Goal: Task Accomplishment & Management: Manage account settings

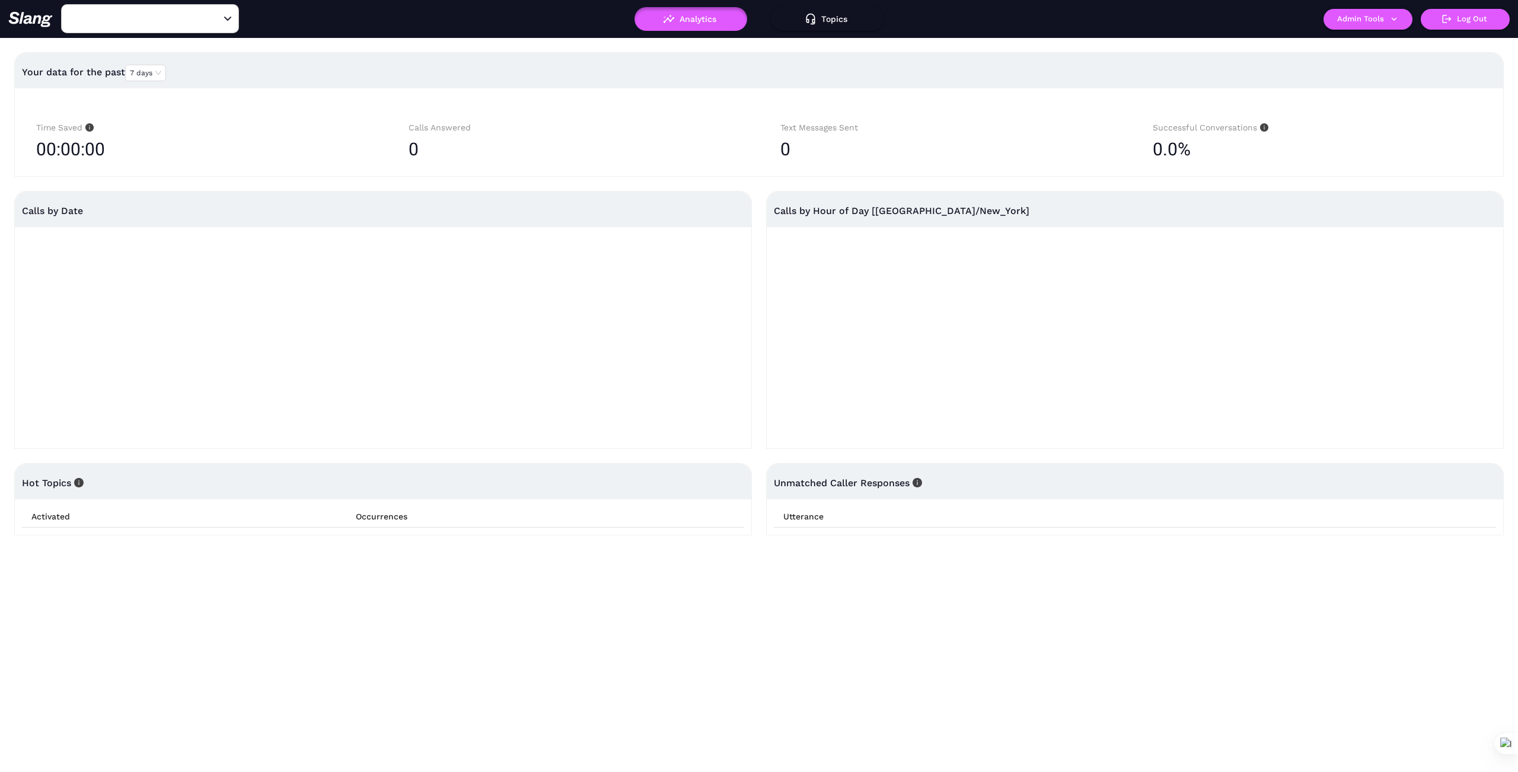
type input "1776"
click at [209, 18] on icon "Clear" at bounding box center [214, 19] width 12 height 12
click at [160, 26] on input "text" at bounding box center [131, 18] width 130 height 18
type input "Matador"
click at [205, 44] on li "Matador" at bounding box center [150, 48] width 178 height 21
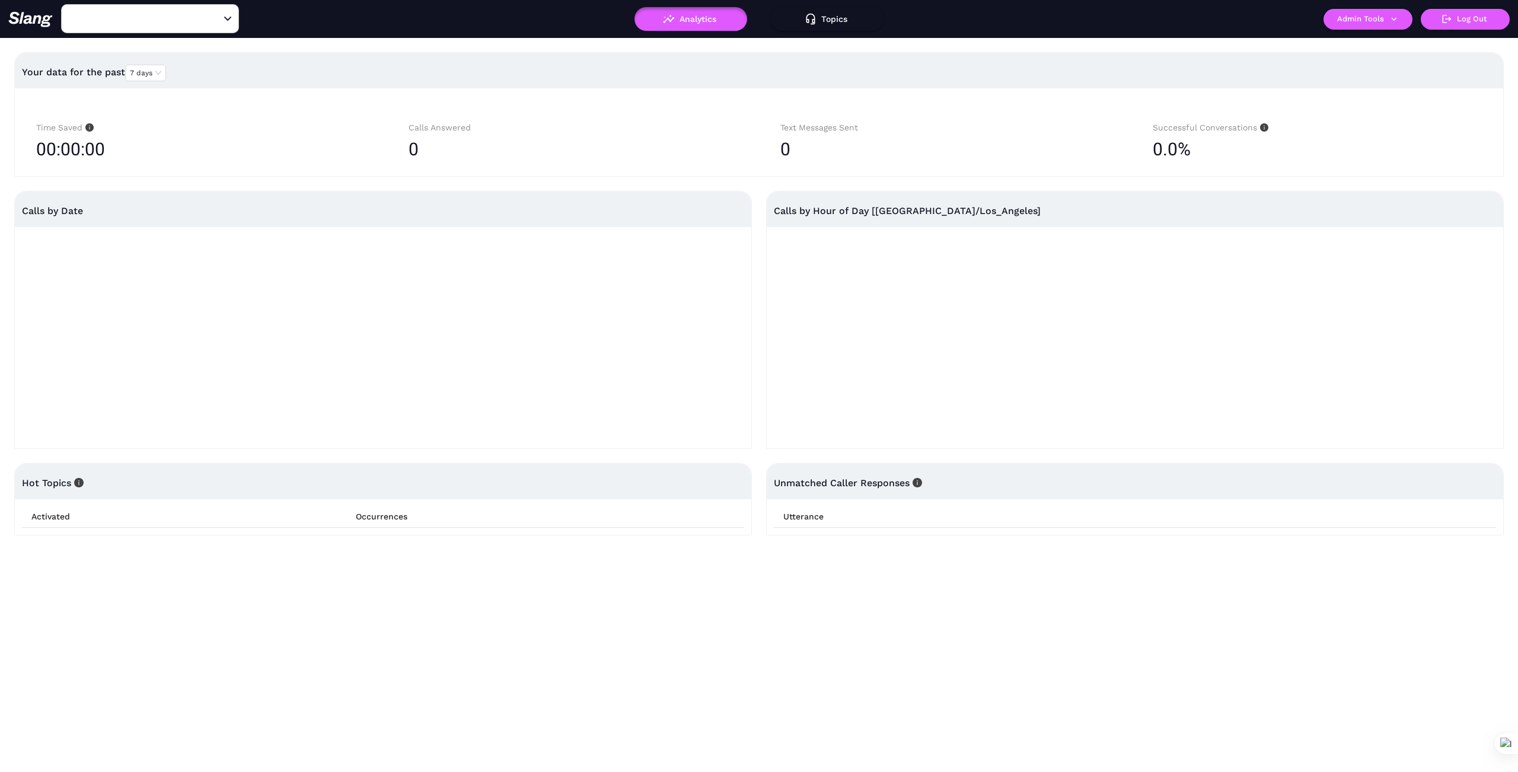
type input "Matador"
click at [1399, 16] on button "Admin Tools" at bounding box center [1368, 19] width 89 height 21
click at [1389, 39] on link "Manage current business" at bounding box center [1391, 45] width 116 height 14
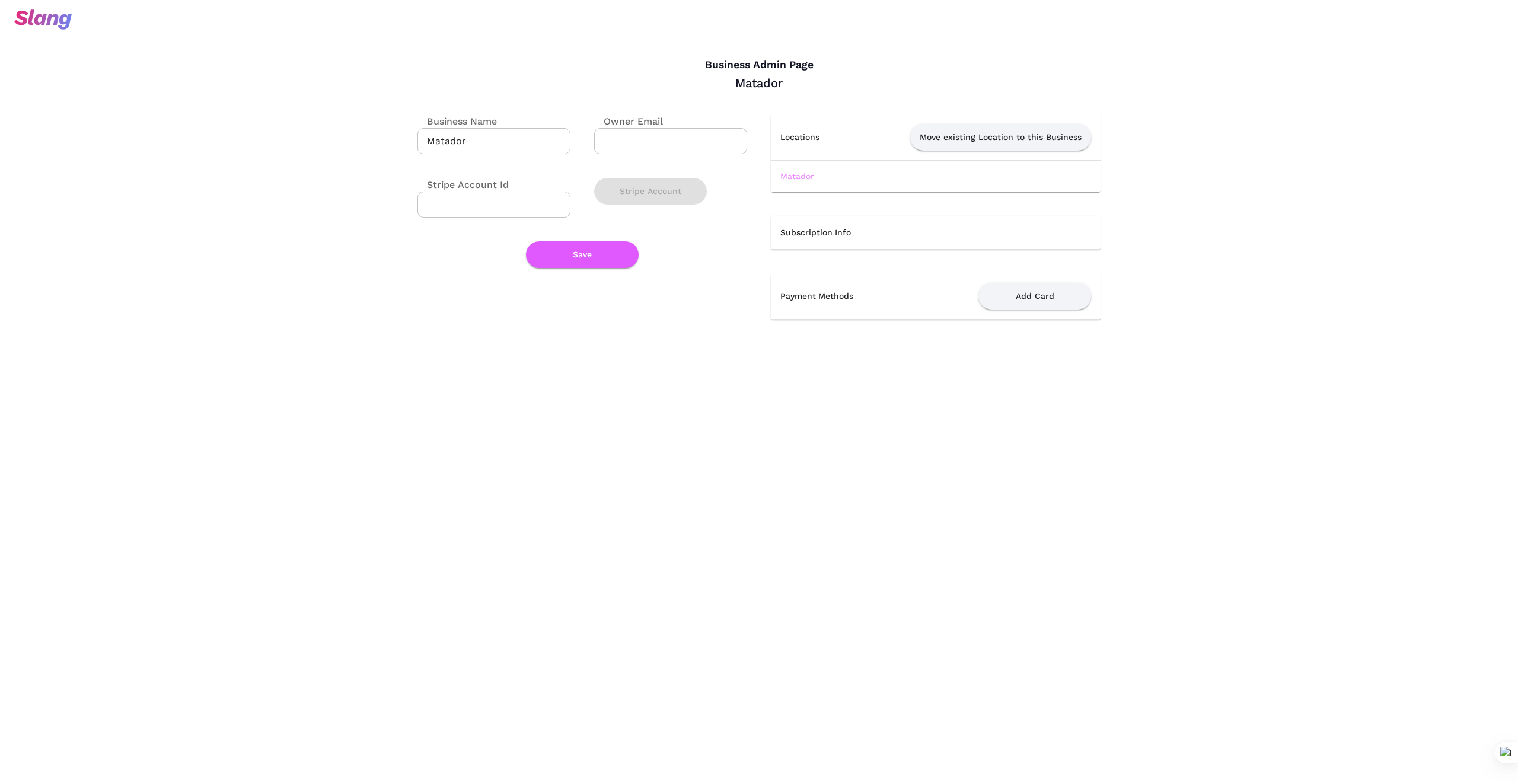
click at [808, 177] on link "Matador" at bounding box center [798, 175] width 34 height 9
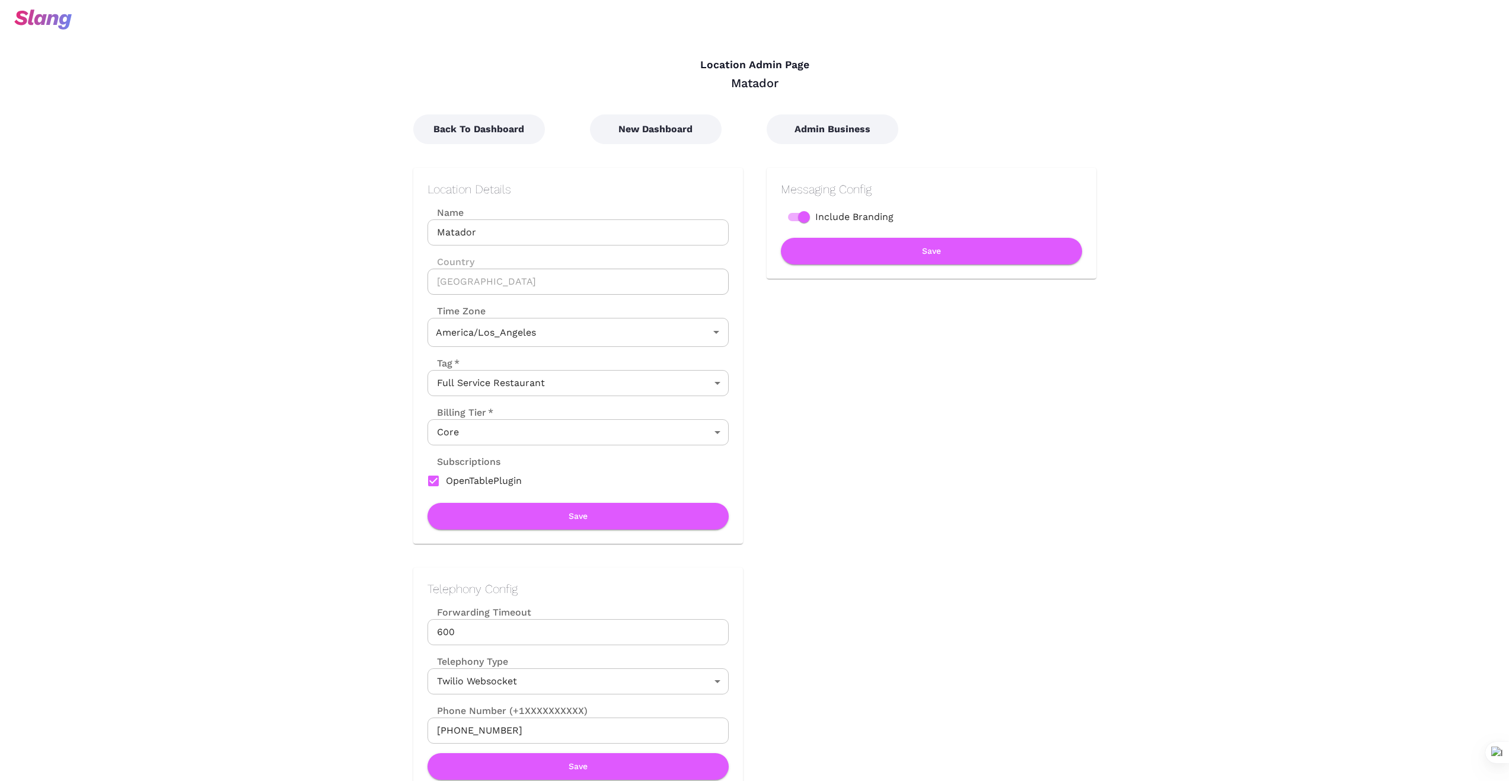
type input "Pacific Time"
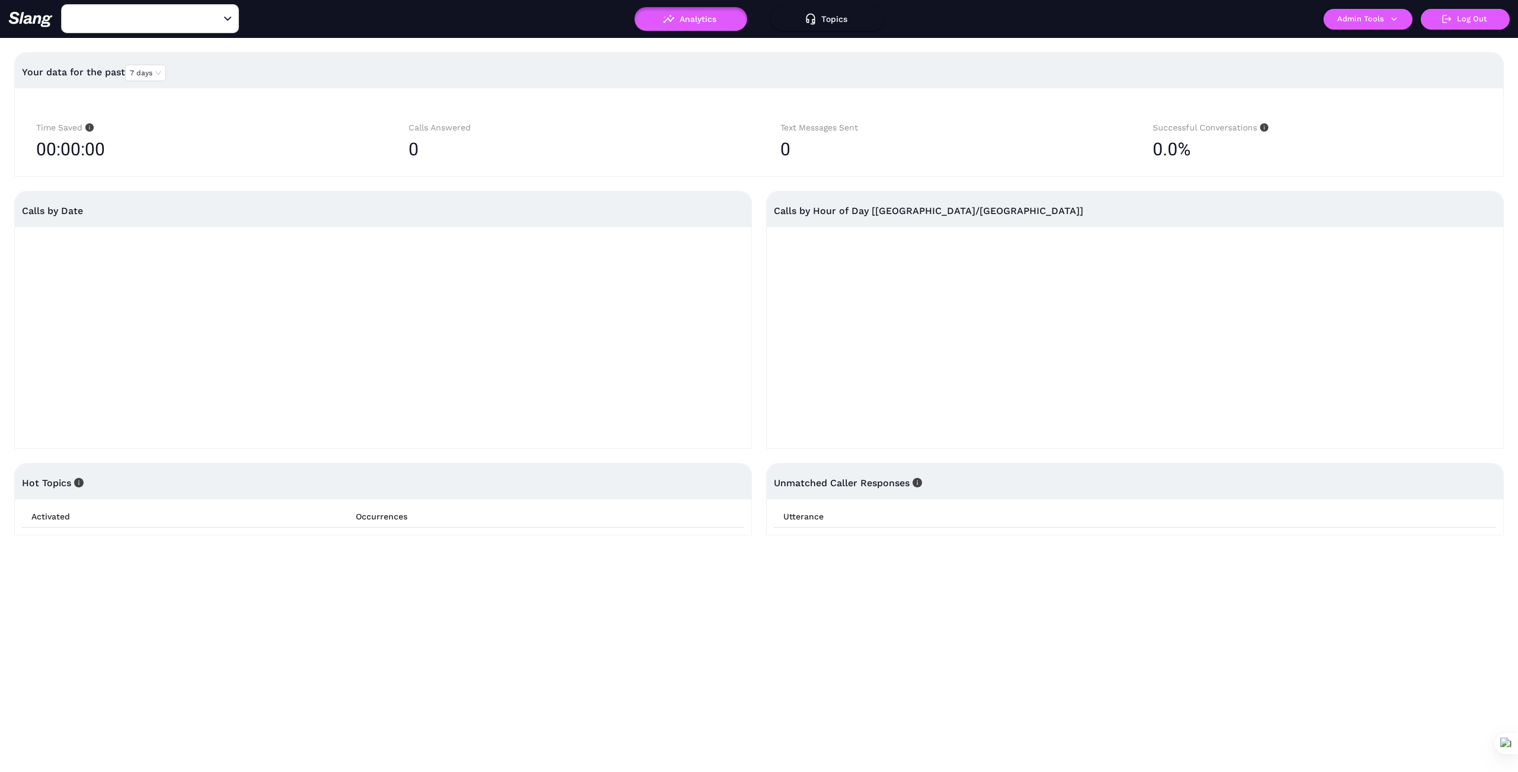
type input "[PERSON_NAME]'s"
drag, startPoint x: 211, startPoint y: 21, endPoint x: 172, endPoint y: 30, distance: 39.4
click at [208, 24] on icon "Clear" at bounding box center [214, 19] width 12 height 12
click at [160, 27] on input "text" at bounding box center [131, 18] width 130 height 18
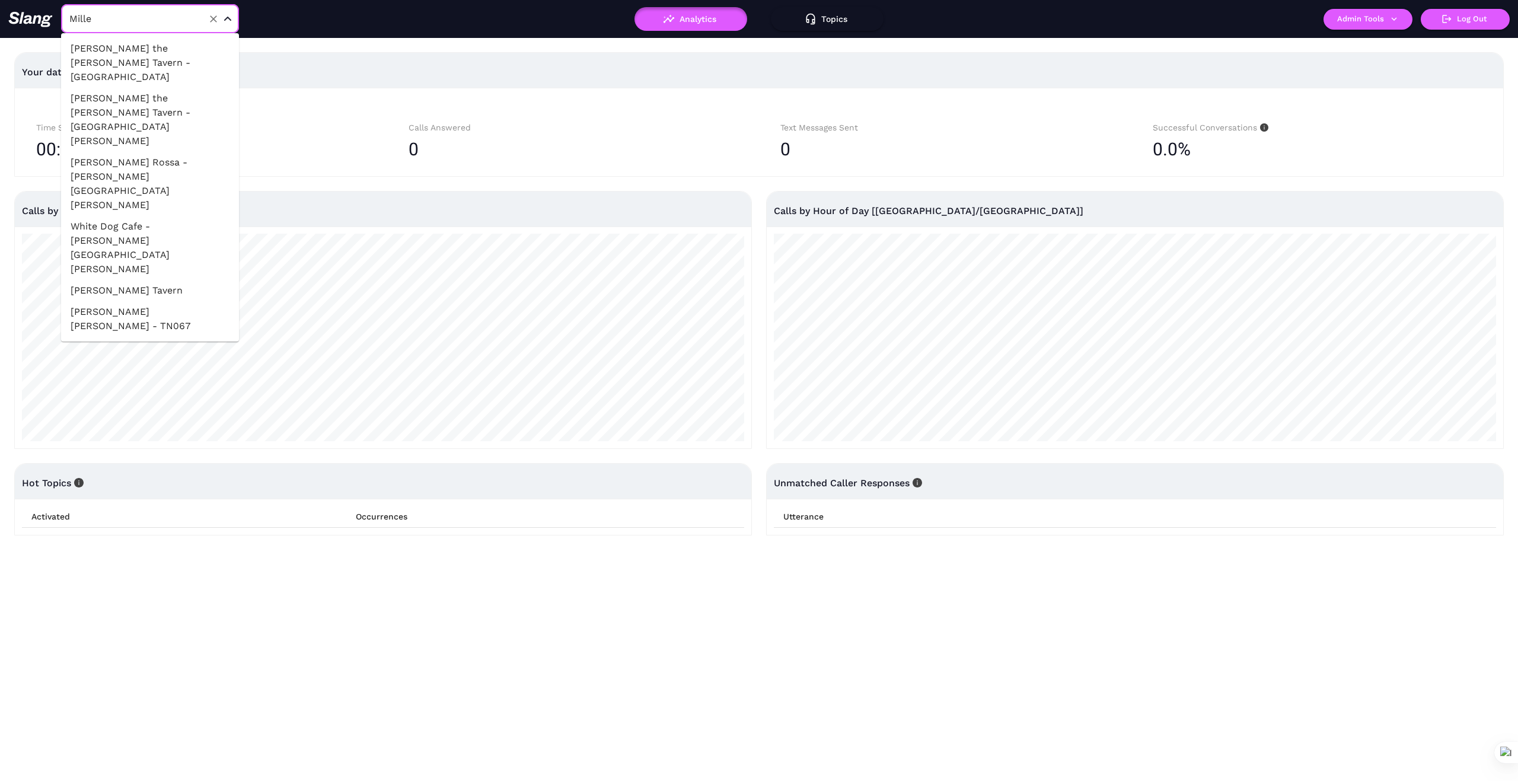
type input "[PERSON_NAME]"
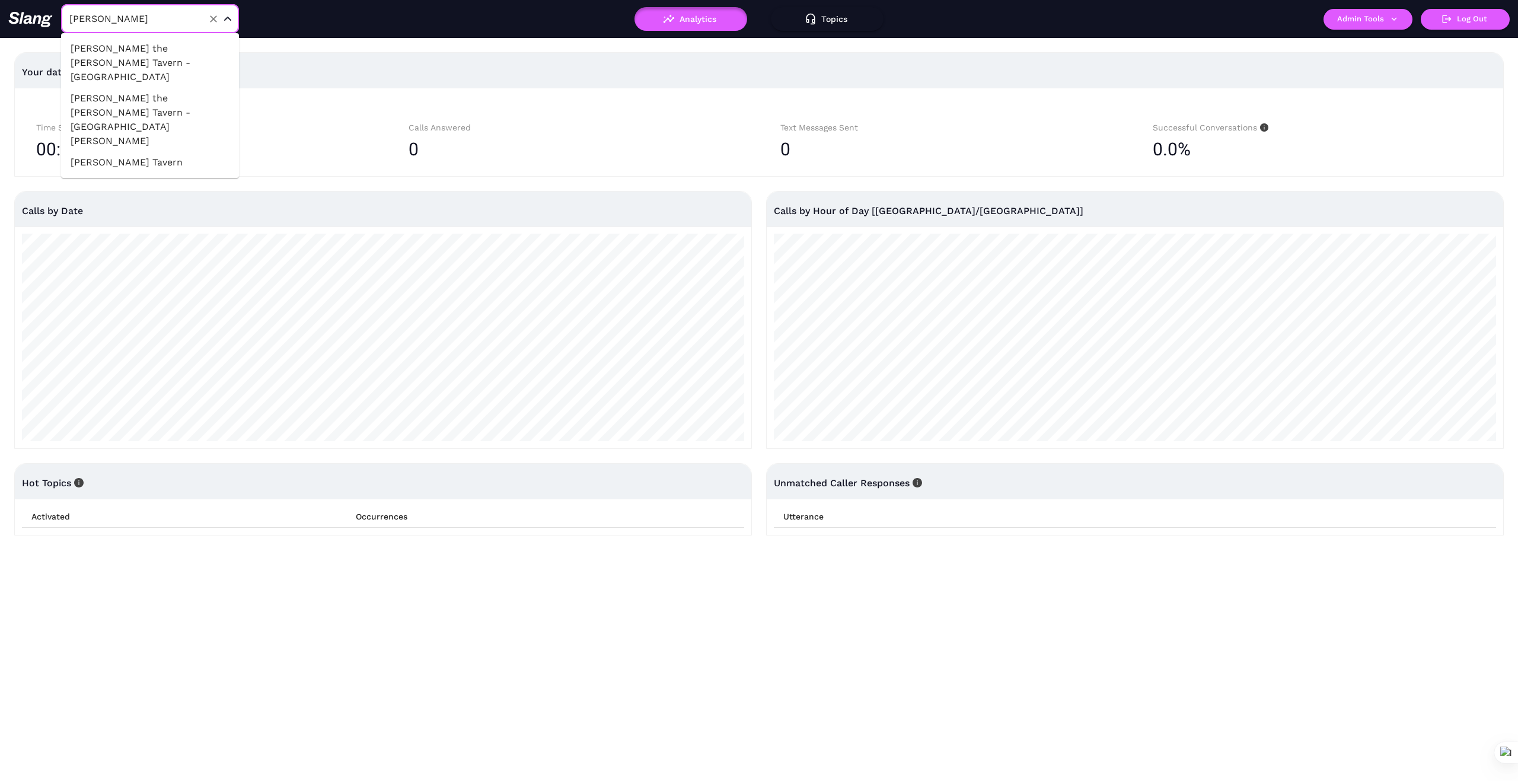
click at [122, 152] on li "[PERSON_NAME] Tavern" at bounding box center [150, 162] width 178 height 21
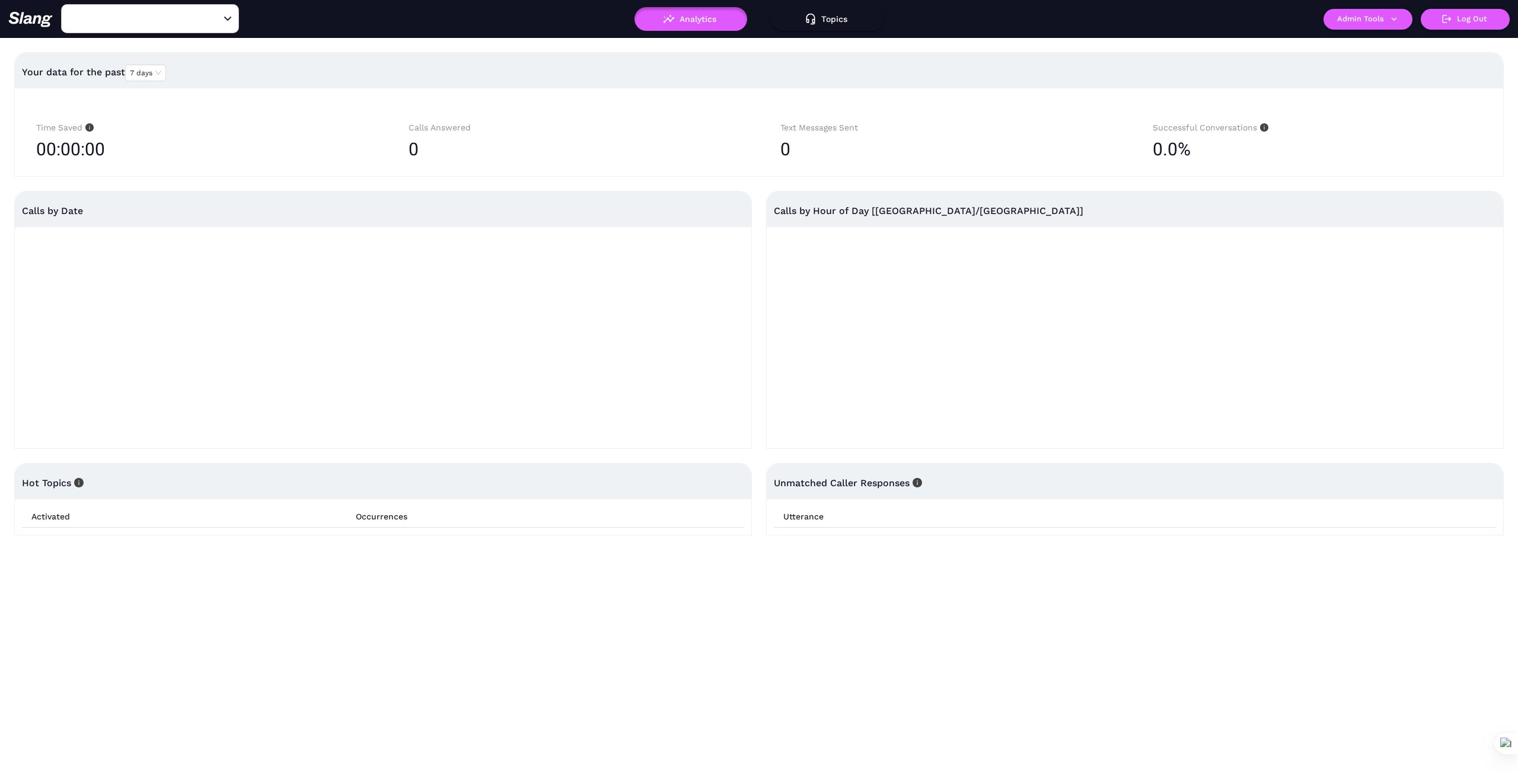
type input "[PERSON_NAME] Tavern"
click at [1397, 19] on icon "button" at bounding box center [1394, 19] width 11 height 11
click at [1400, 47] on link "Manage current business" at bounding box center [1391, 45] width 116 height 14
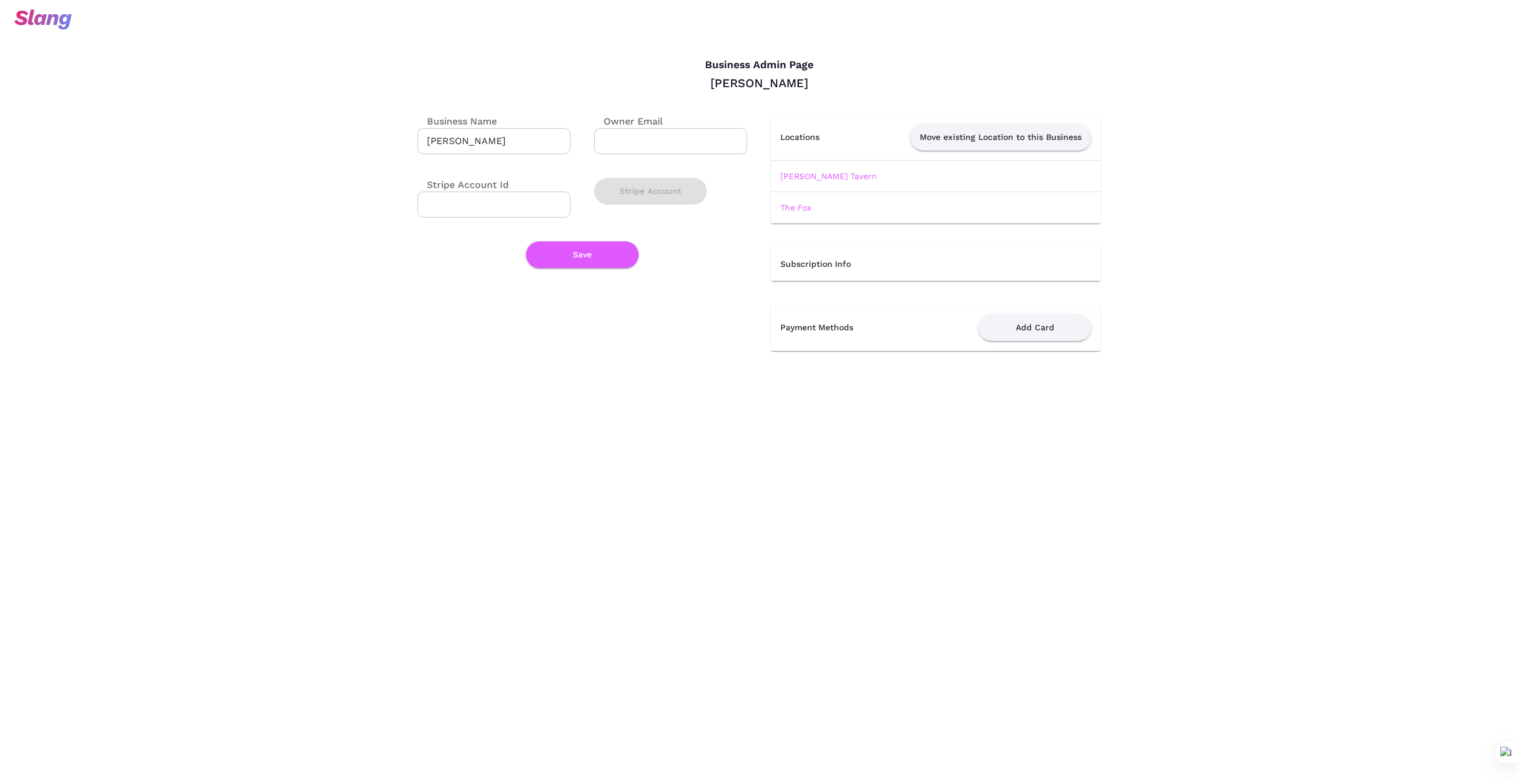
click at [818, 177] on link "[PERSON_NAME] Tavern" at bounding box center [829, 175] width 97 height 9
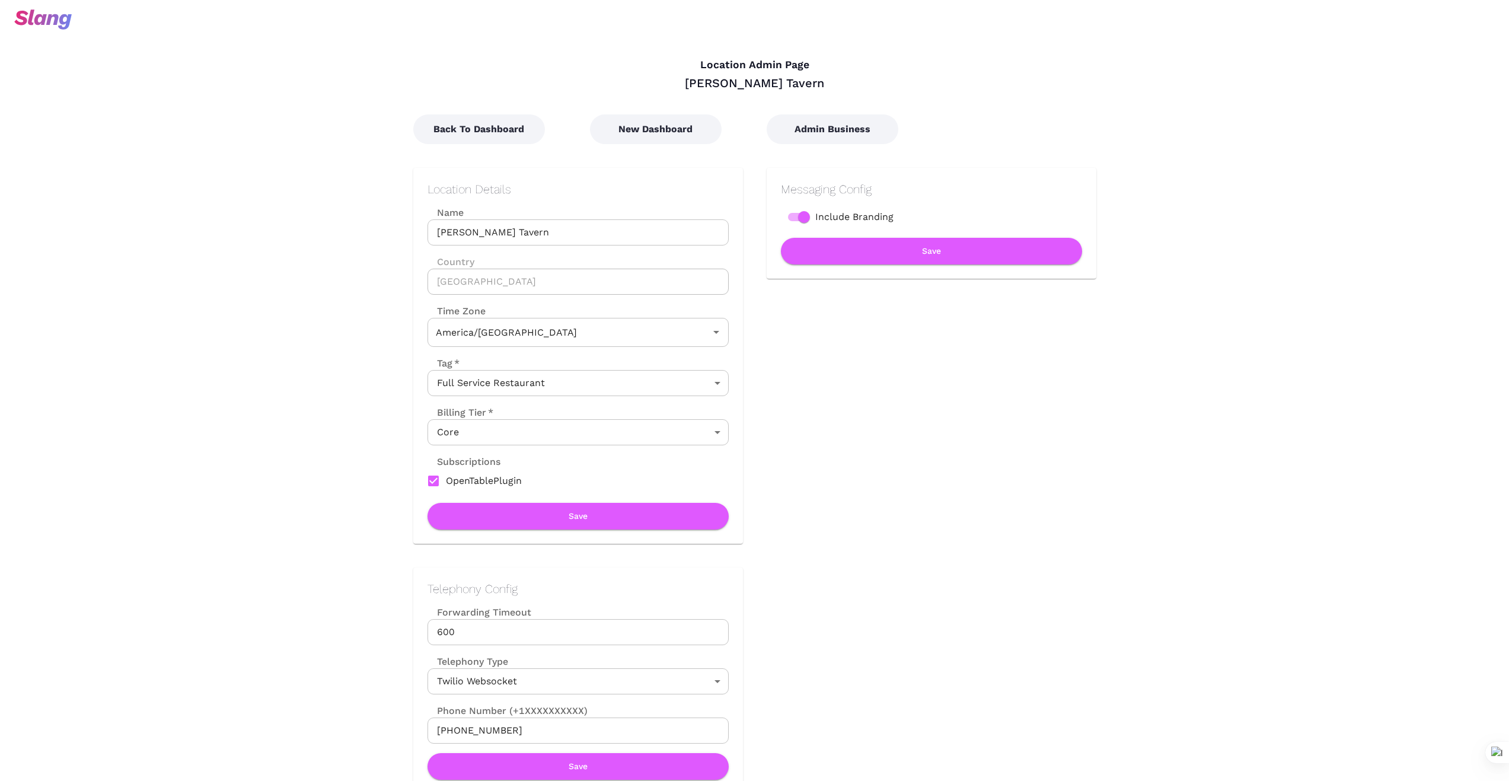
type input "Eastern Time"
click at [692, 129] on button "New Dashboard" at bounding box center [656, 129] width 132 height 30
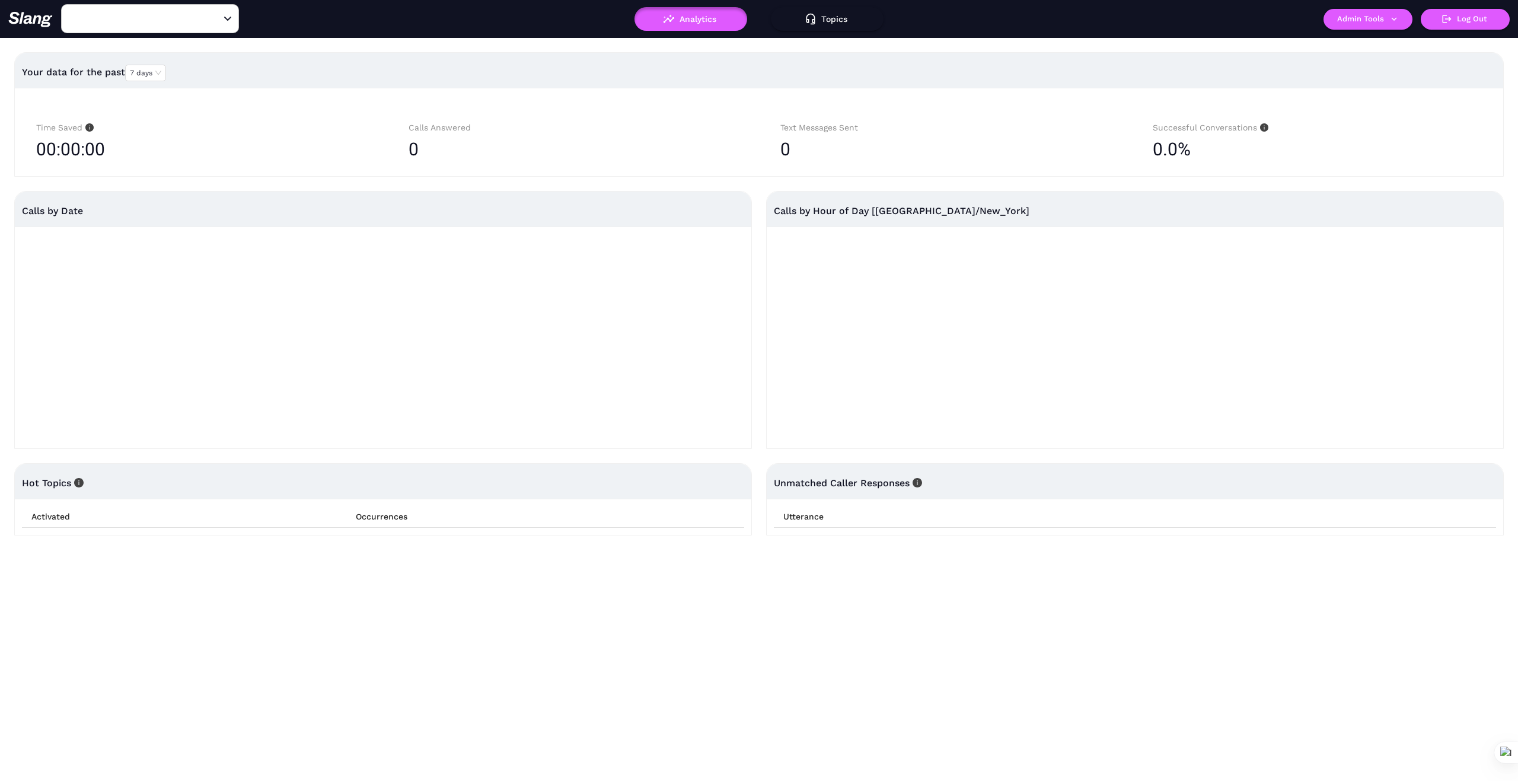
type input "1776"
click at [228, 17] on icon "Open" at bounding box center [227, 19] width 7 height 4
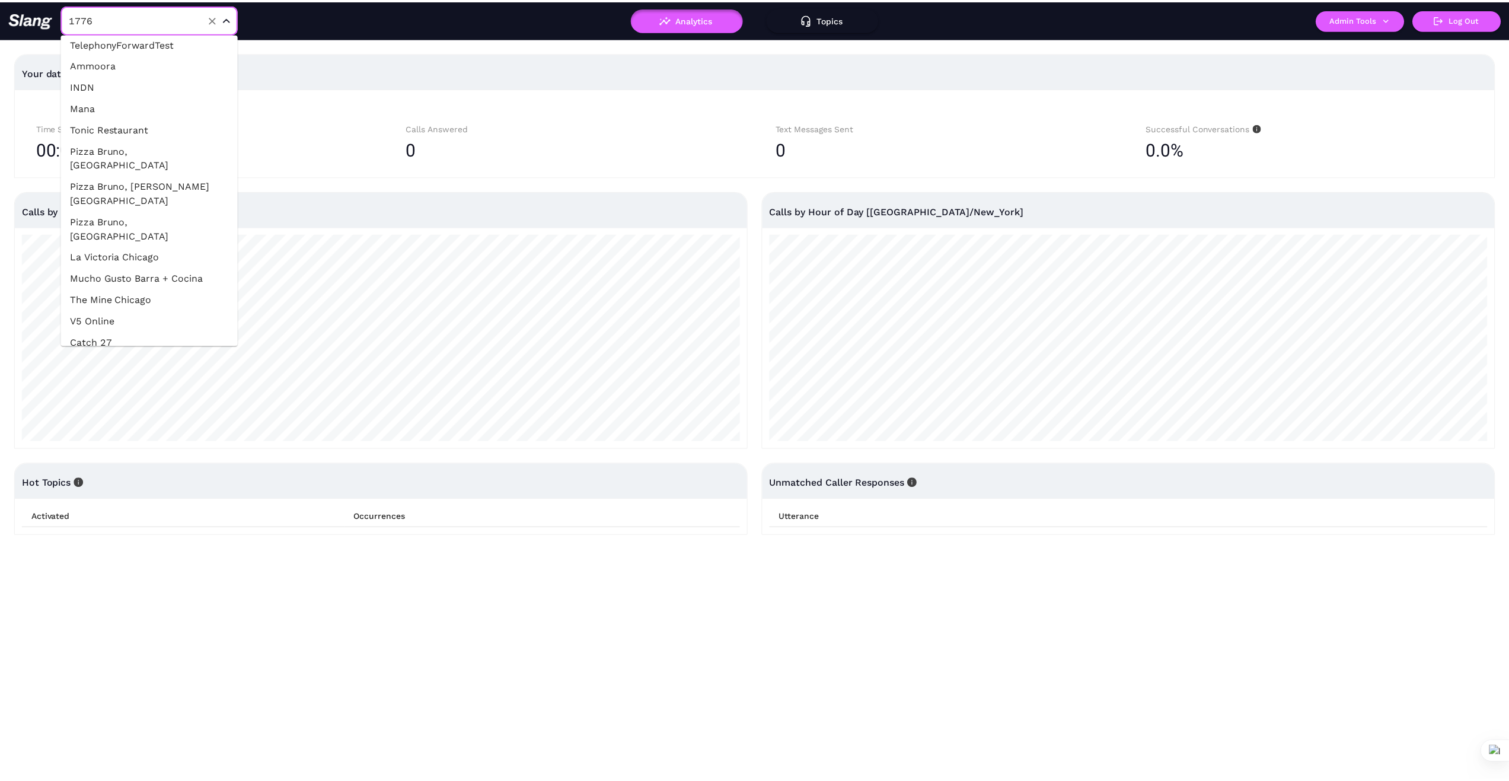
scroll to position [336, 0]
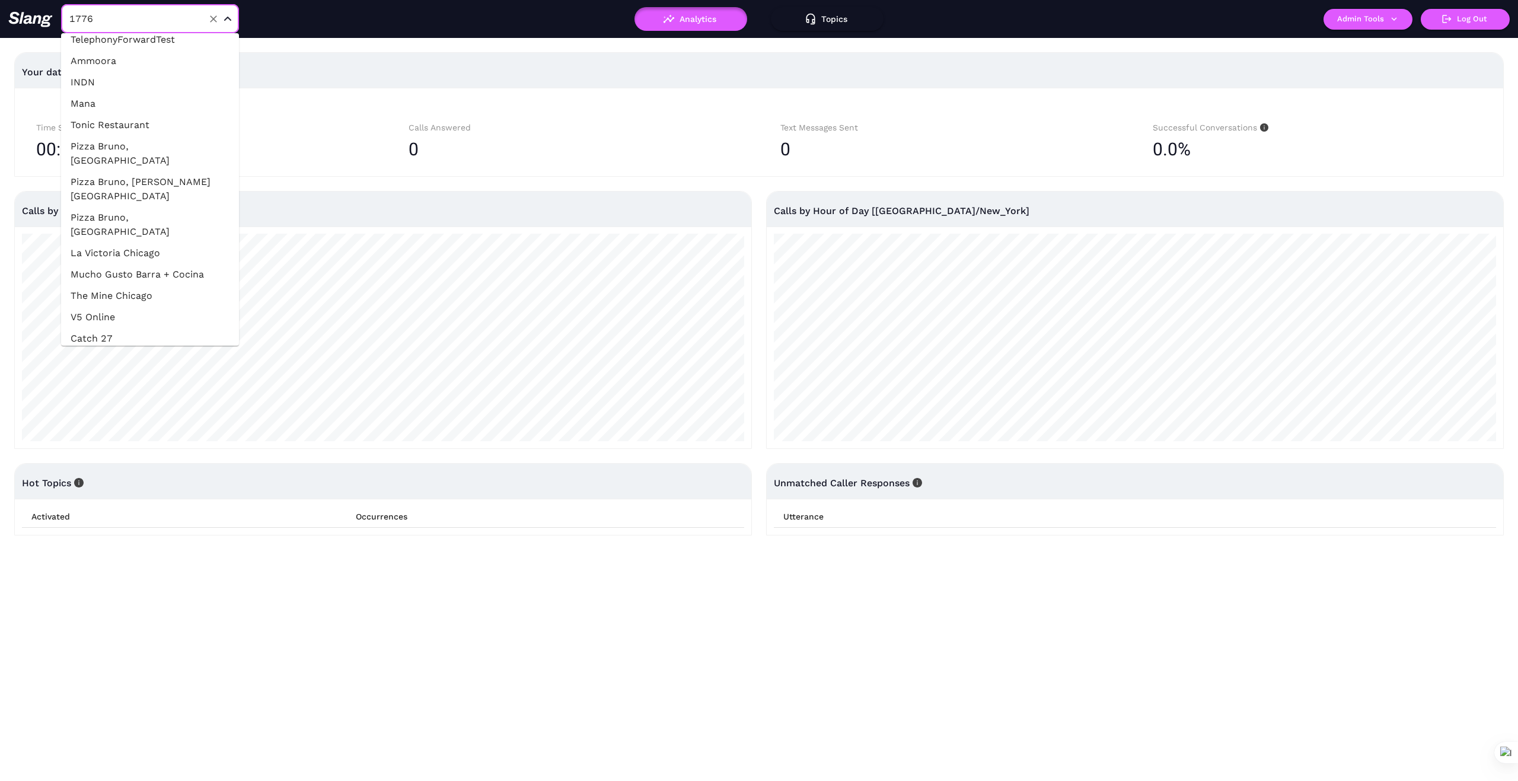
click at [133, 285] on li "The Mine Chicago" at bounding box center [150, 295] width 178 height 21
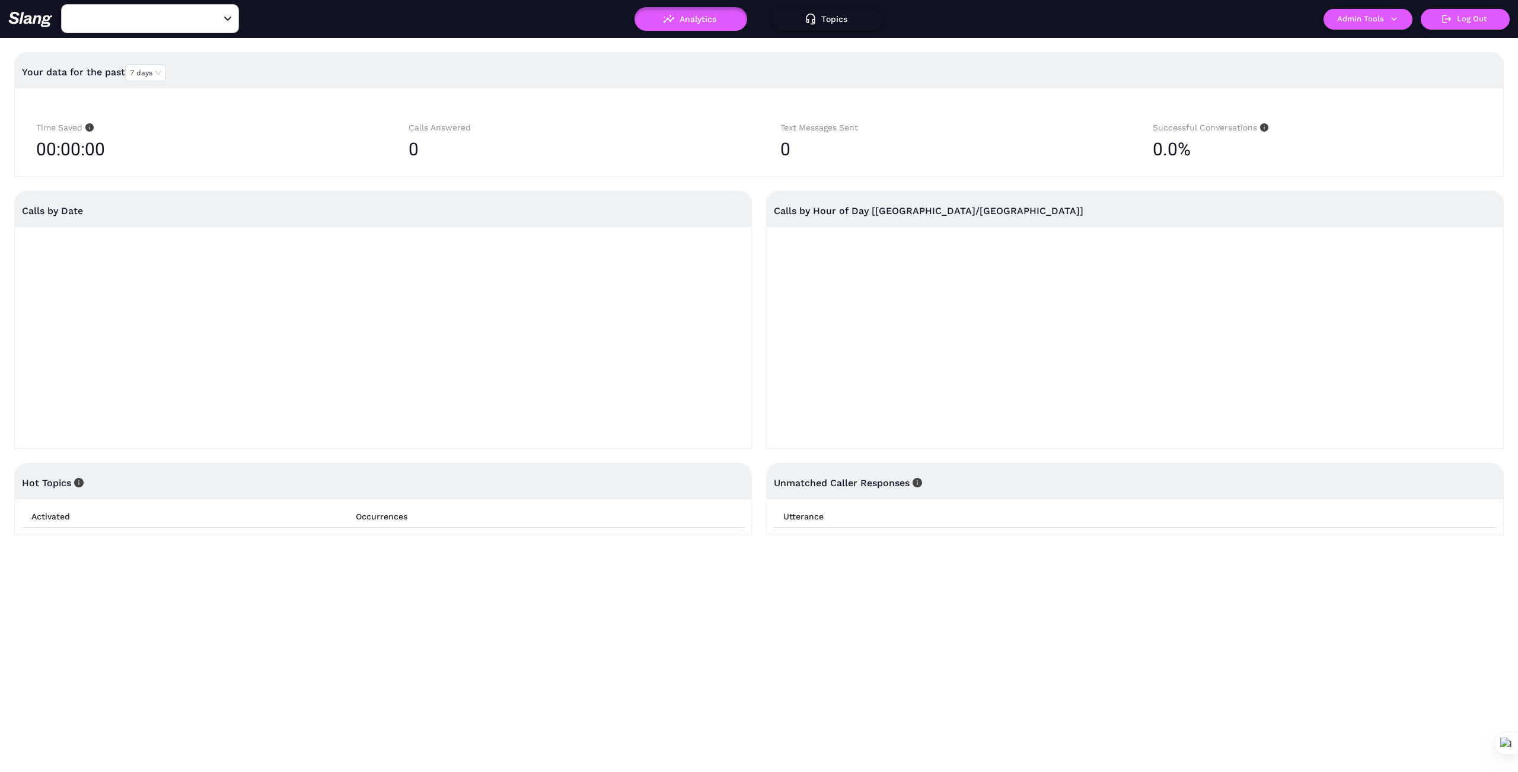
type input "The Mine Chicago"
click at [1395, 18] on icon "button" at bounding box center [1394, 19] width 11 height 11
click at [1377, 41] on link "Manage current business" at bounding box center [1391, 45] width 116 height 14
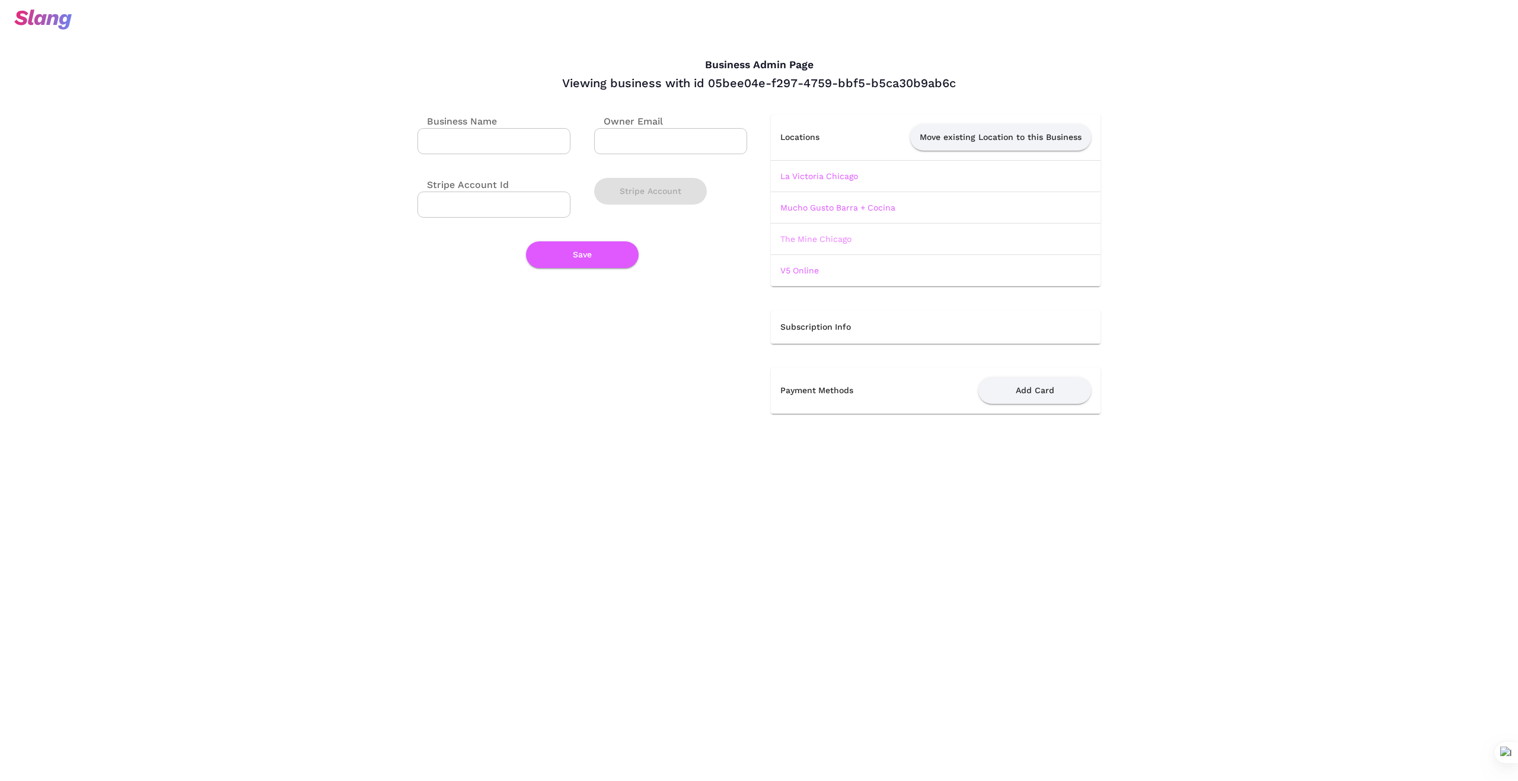
click at [842, 239] on link "The Mine Chicago" at bounding box center [816, 238] width 71 height 9
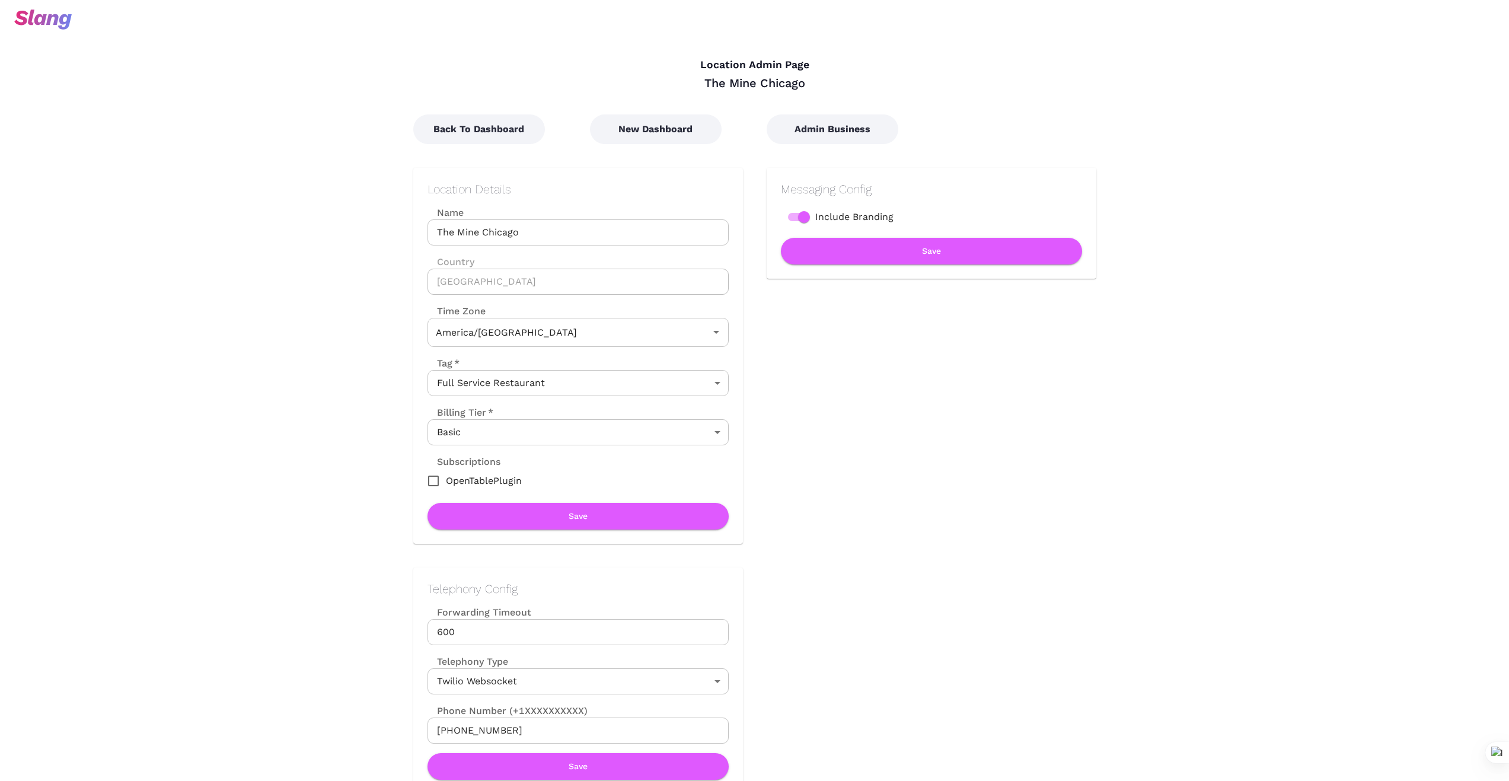
type input "Central Time"
drag, startPoint x: 686, startPoint y: 125, endPoint x: 673, endPoint y: 170, distance: 47.5
click at [686, 125] on button "New Dashboard" at bounding box center [656, 129] width 132 height 30
